Goal: Find contact information: Obtain details needed to contact an individual or organization

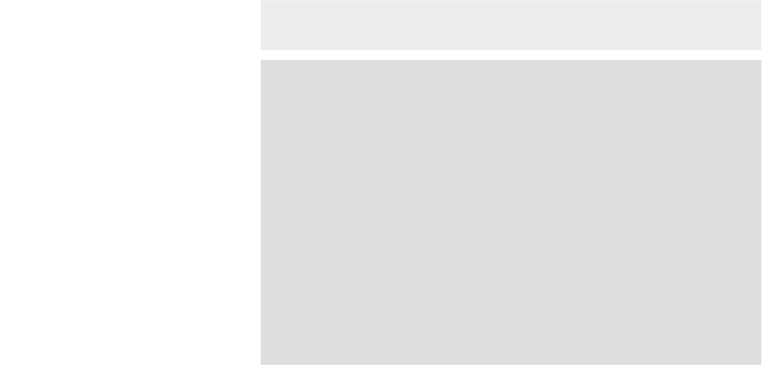
scroll to position [1936, 0]
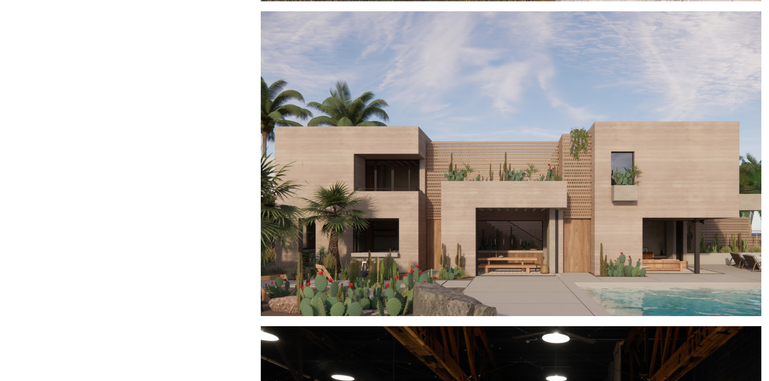
click at [606, 219] on div at bounding box center [511, 163] width 500 height 305
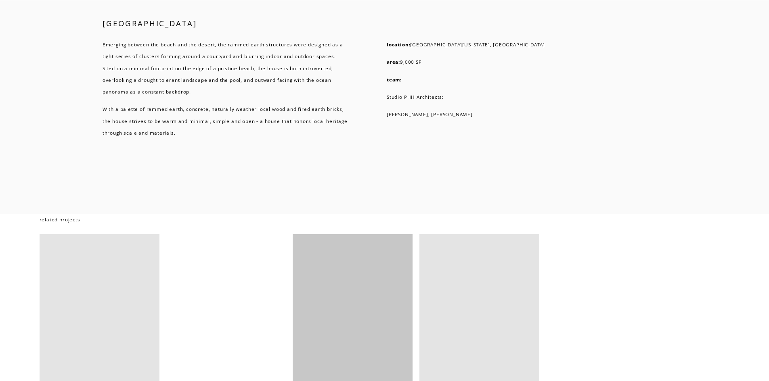
scroll to position [4034, 0]
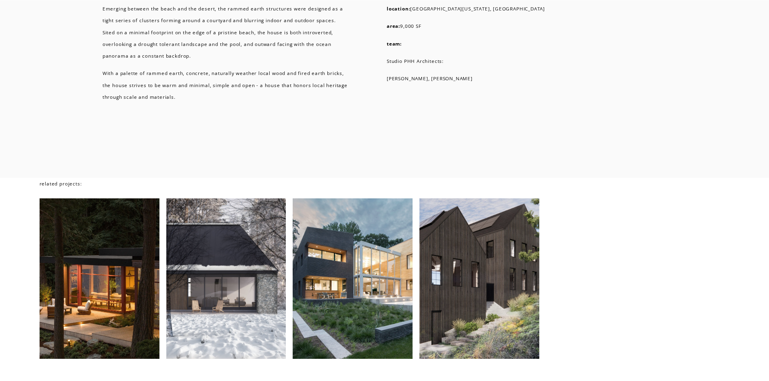
click at [133, 309] on div at bounding box center [100, 278] width 120 height 161
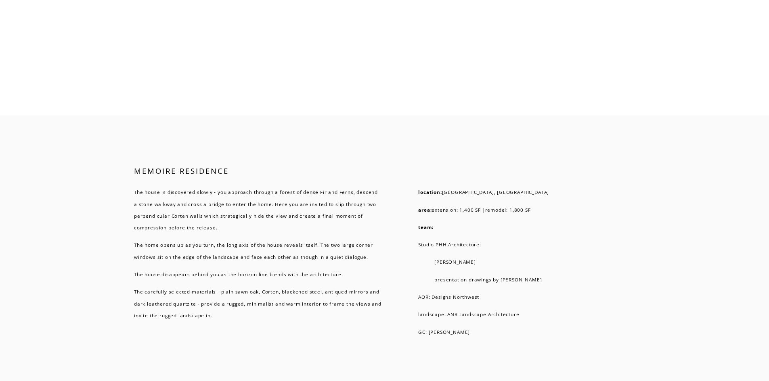
scroll to position [5567, 0]
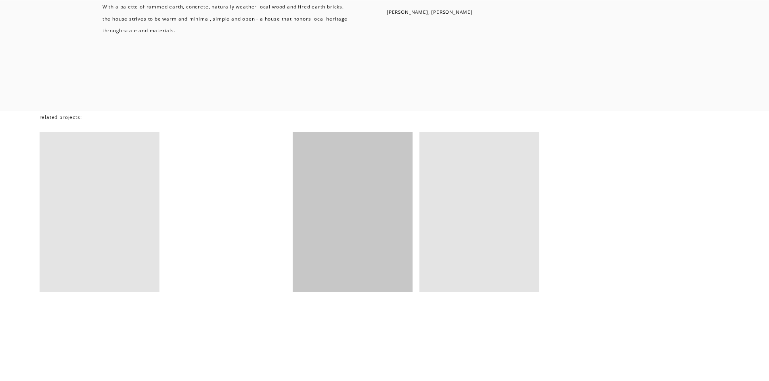
scroll to position [4115, 0]
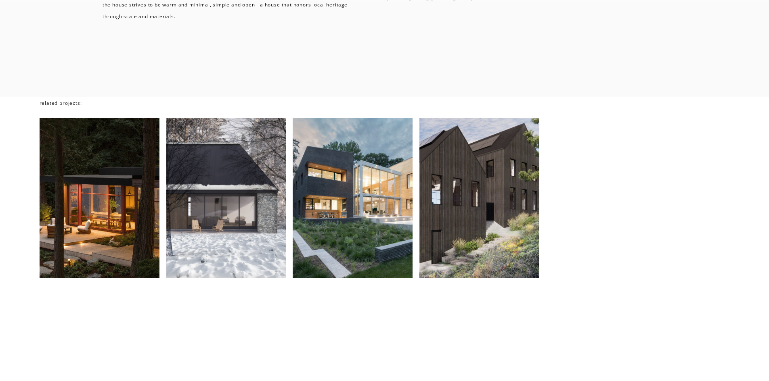
click at [489, 217] on div at bounding box center [479, 198] width 120 height 161
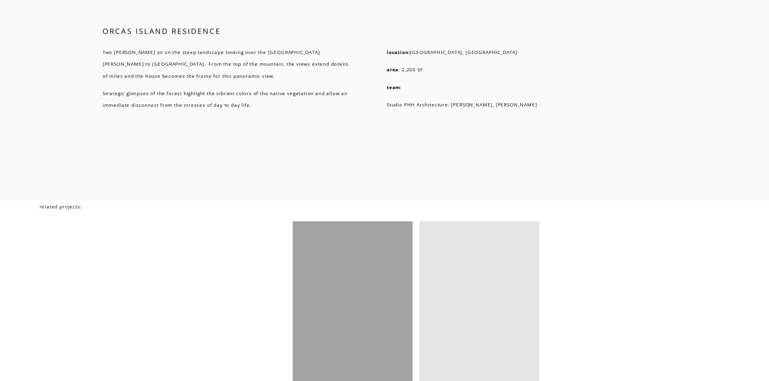
scroll to position [3308, 0]
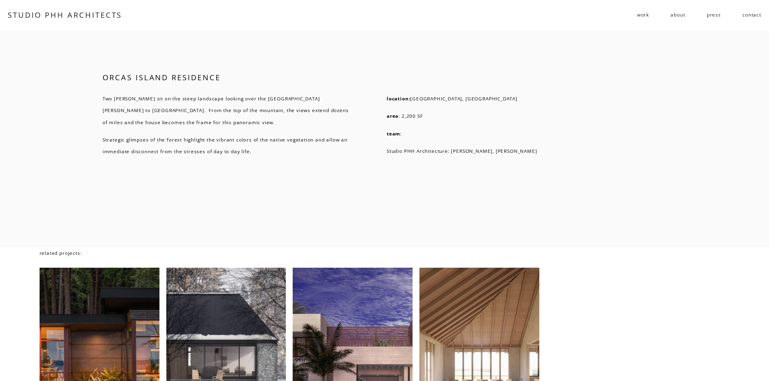
click at [679, 13] on link "about" at bounding box center [677, 14] width 15 height 13
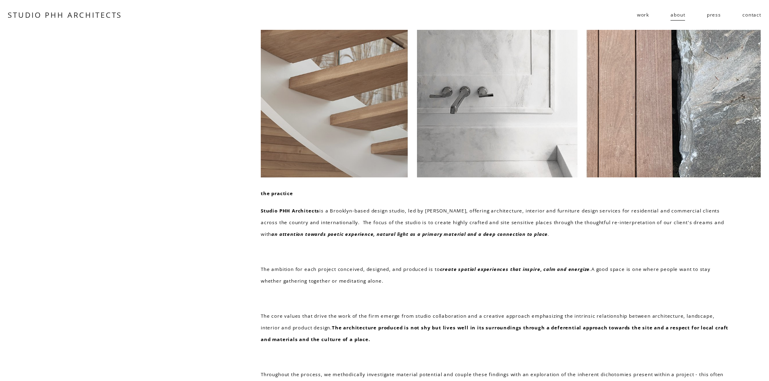
click at [710, 13] on link "press" at bounding box center [713, 14] width 14 height 13
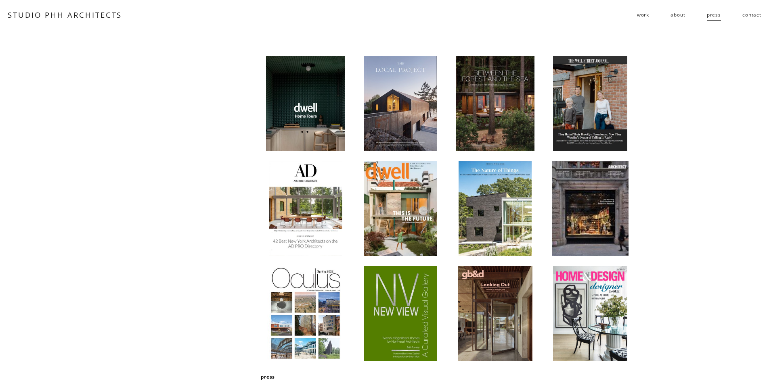
click at [756, 13] on link "contact" at bounding box center [751, 14] width 19 height 13
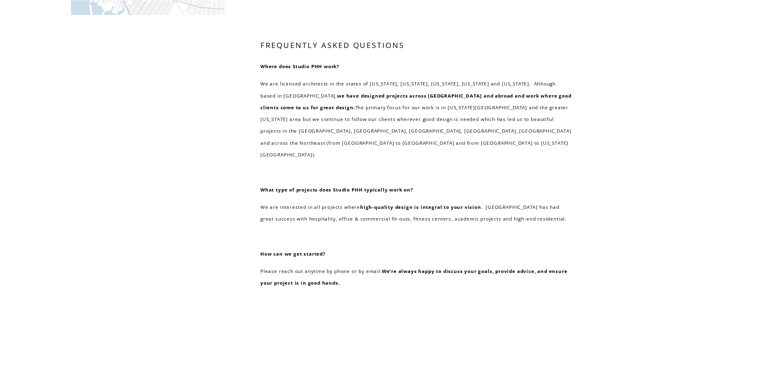
scroll to position [323, 0]
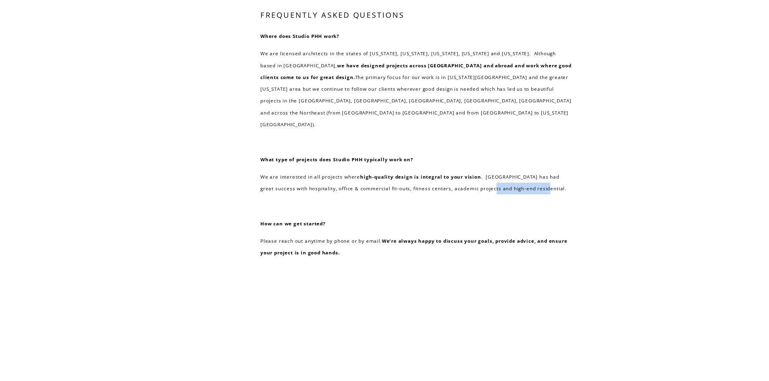
drag, startPoint x: 527, startPoint y: 176, endPoint x: 473, endPoint y: 177, distance: 53.7
click at [473, 177] on p "We are interested in all projects where high-quality design is integral to your…" at bounding box center [415, 183] width 311 height 24
copy p "high-end residential."
